Goal: Task Accomplishment & Management: Manage account settings

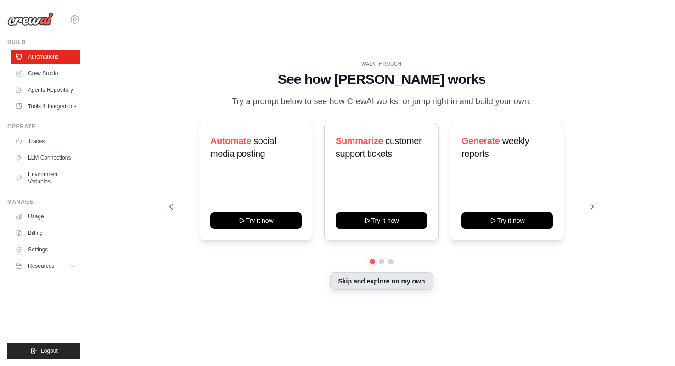
click at [364, 288] on button "Skip and explore on my own" at bounding box center [381, 281] width 102 height 17
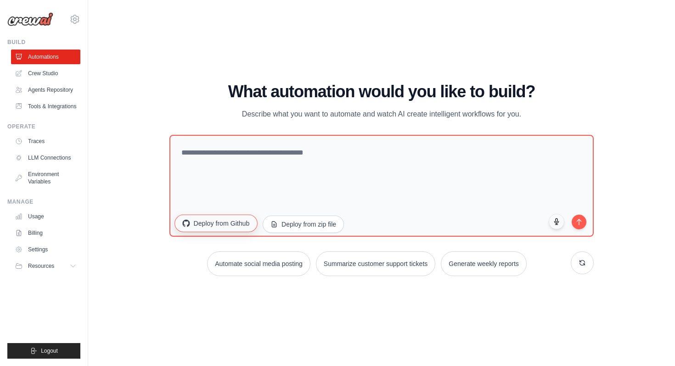
click at [249, 228] on button "Deploy from Github" at bounding box center [216, 223] width 83 height 17
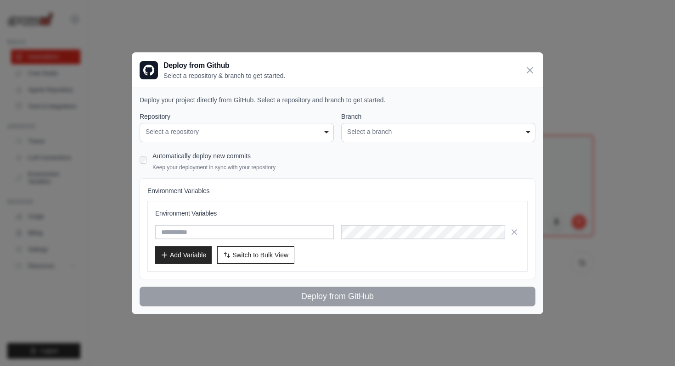
click at [270, 128] on div "Select a repository" at bounding box center [237, 132] width 182 height 10
click at [530, 70] on icon at bounding box center [530, 70] width 6 height 6
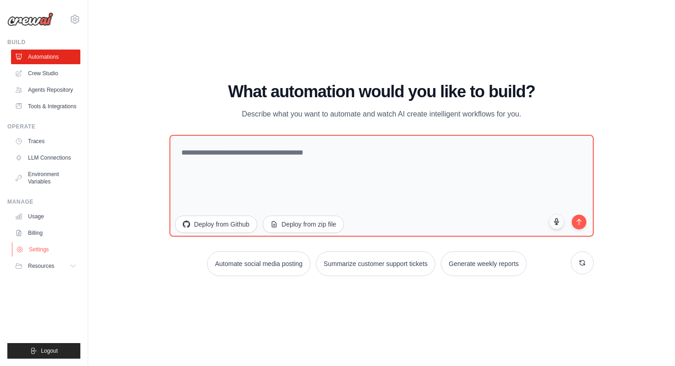
click at [41, 249] on link "Settings" at bounding box center [46, 249] width 69 height 15
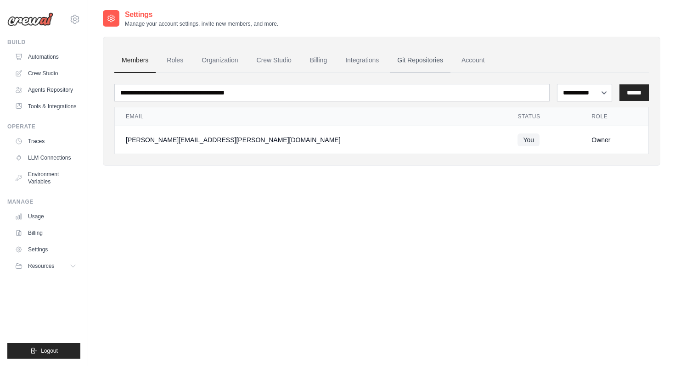
click at [411, 66] on link "Git Repositories" at bounding box center [420, 60] width 61 height 25
